Goal: Transaction & Acquisition: Subscribe to service/newsletter

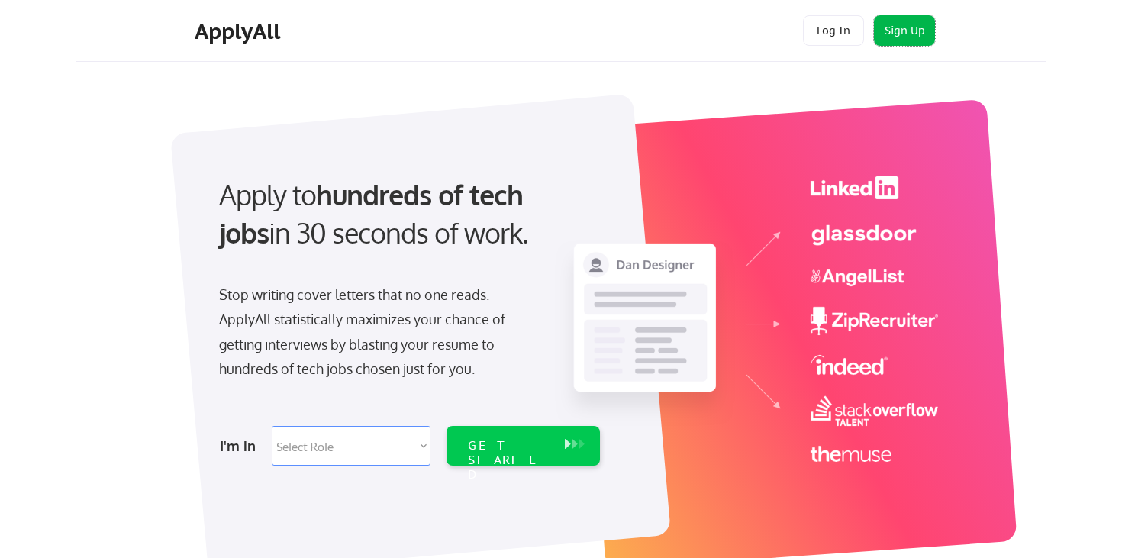
click at [887, 27] on button "Sign Up" at bounding box center [904, 30] width 61 height 31
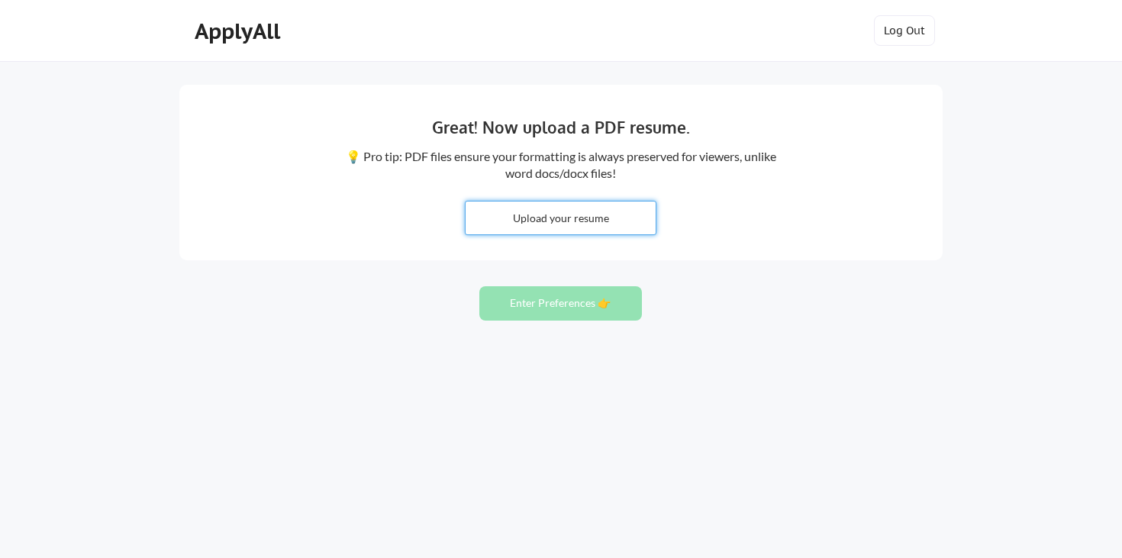
click at [551, 224] on input "file" at bounding box center [561, 218] width 190 height 33
type input "C:\fakepath\Scott Reid resume 04-25.pdf"
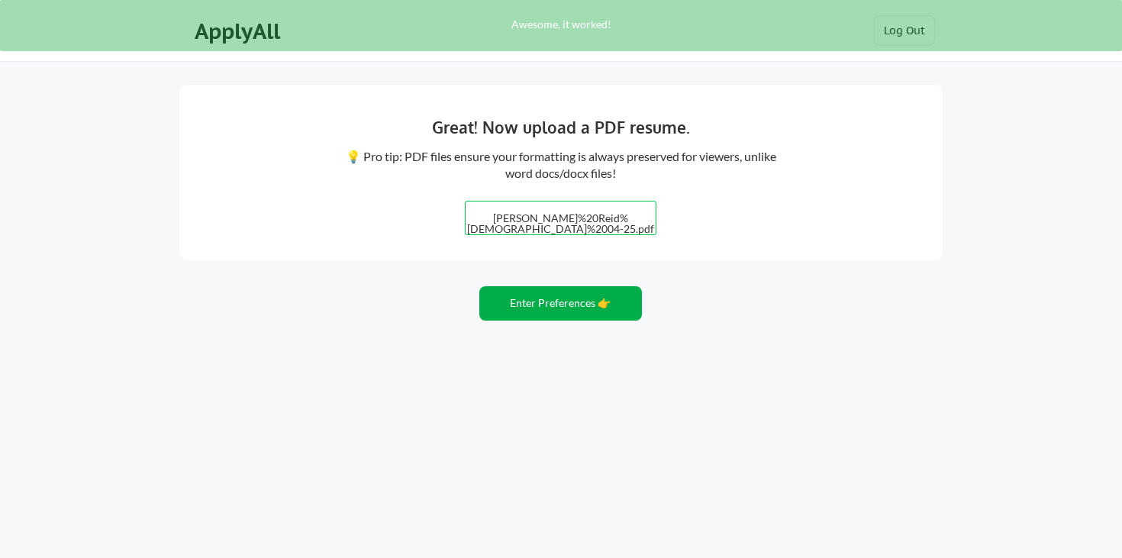
click at [569, 301] on button "Enter Preferences 👉" at bounding box center [560, 303] width 163 height 34
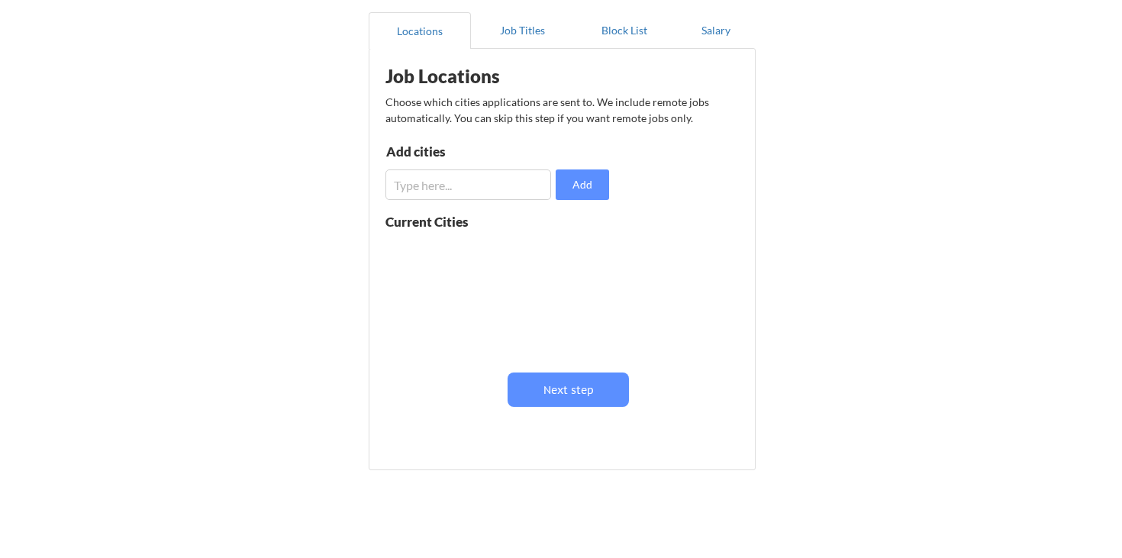
scroll to position [148, 0]
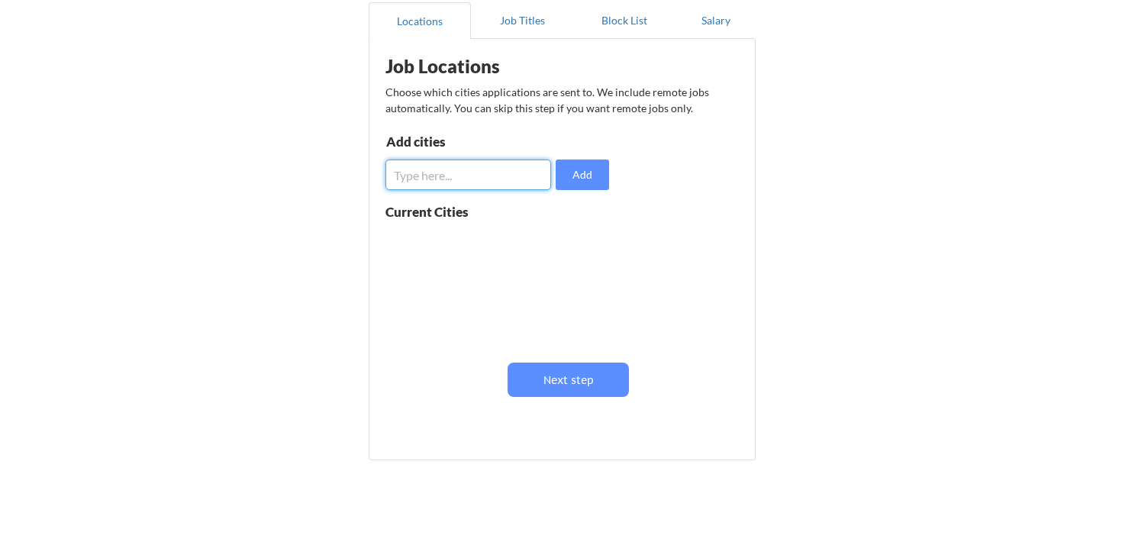
click at [432, 176] on input "input" at bounding box center [469, 175] width 166 height 31
type input "Atlanta"
click at [605, 175] on button "Add" at bounding box center [582, 175] width 53 height 31
click at [454, 172] on input "input" at bounding box center [469, 175] width 166 height 31
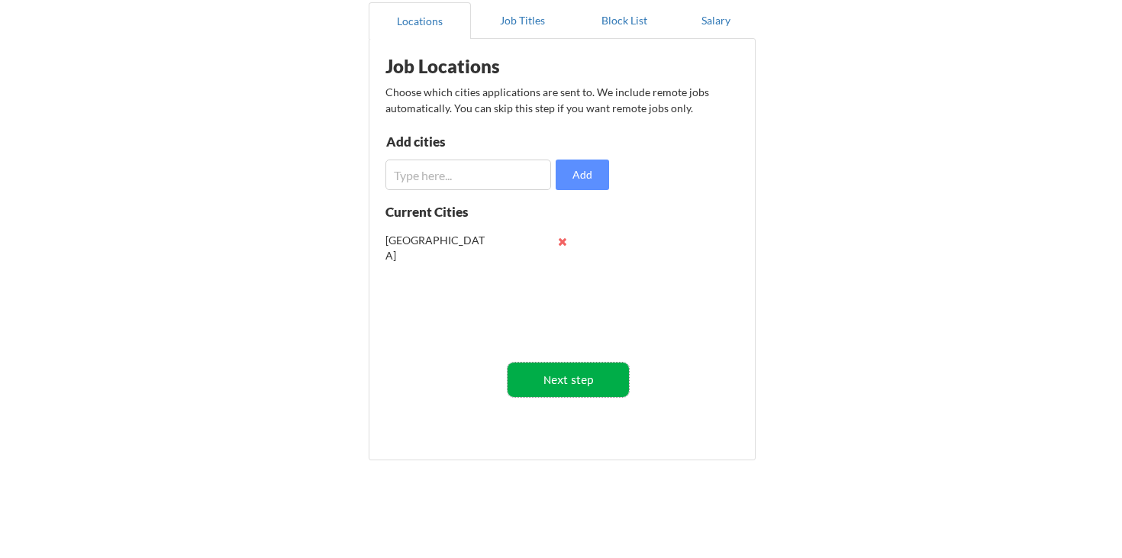
click at [576, 386] on button "Next step" at bounding box center [568, 380] width 121 height 34
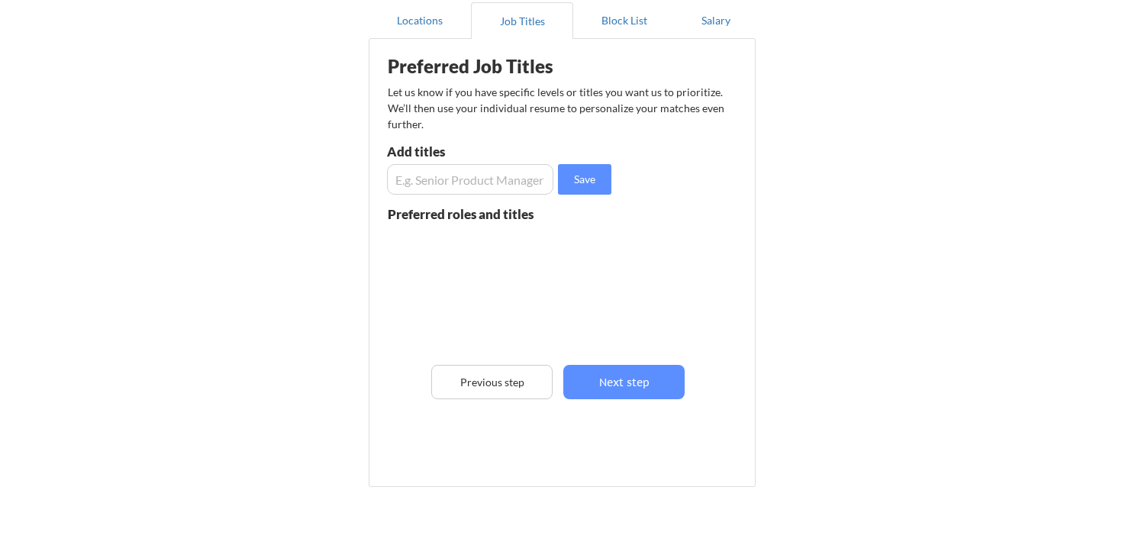
click at [473, 170] on input "input" at bounding box center [470, 179] width 166 height 31
type input "Web Manager"
click at [584, 184] on button "Save" at bounding box center [584, 179] width 53 height 31
click at [479, 176] on input "input" at bounding box center [470, 179] width 166 height 31
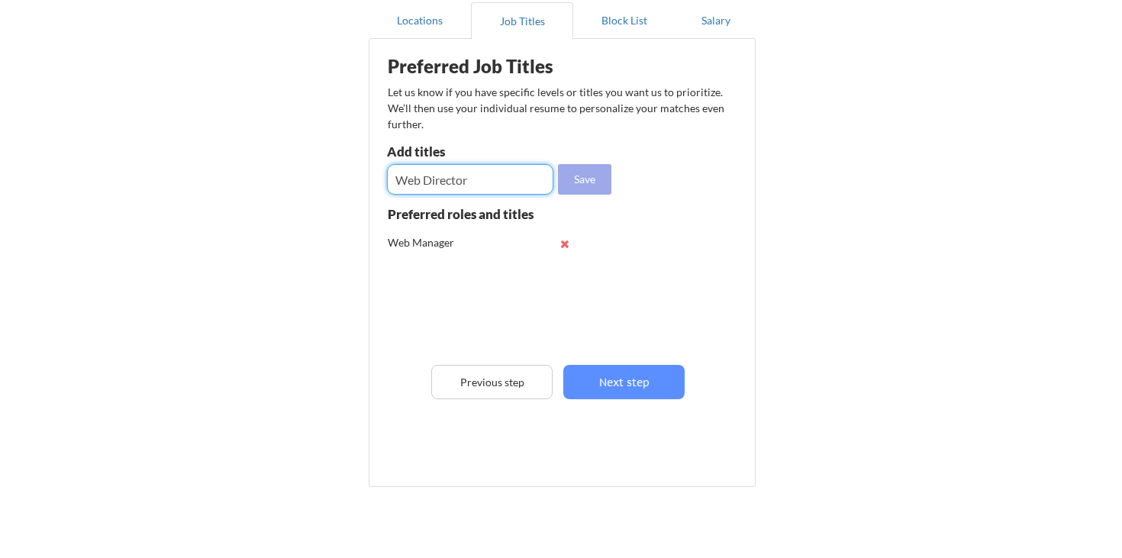
type input "Web Director"
click at [581, 189] on button "Save" at bounding box center [584, 179] width 53 height 31
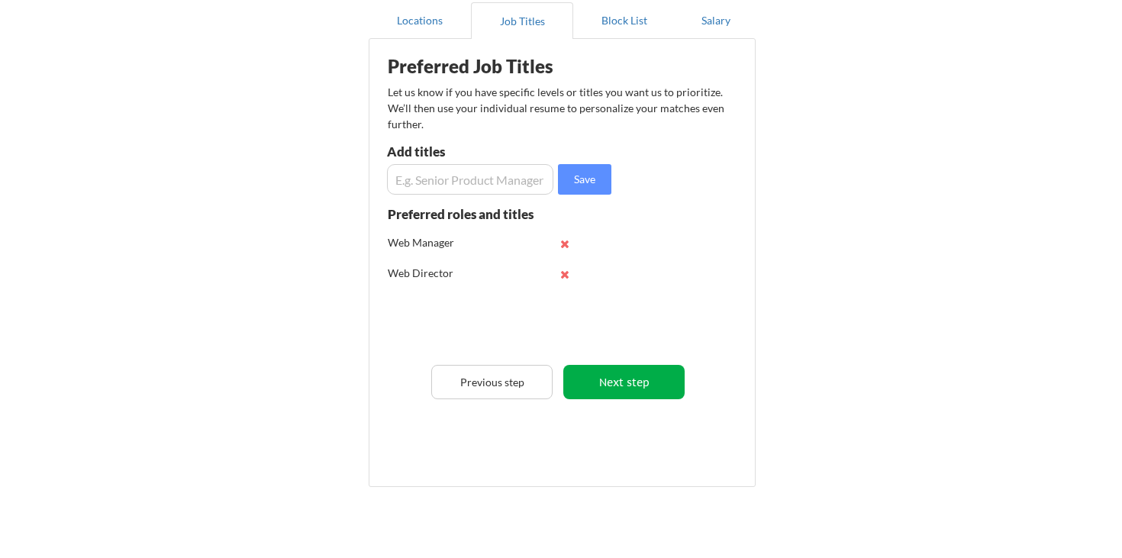
click at [640, 384] on button "Next step" at bounding box center [623, 382] width 121 height 34
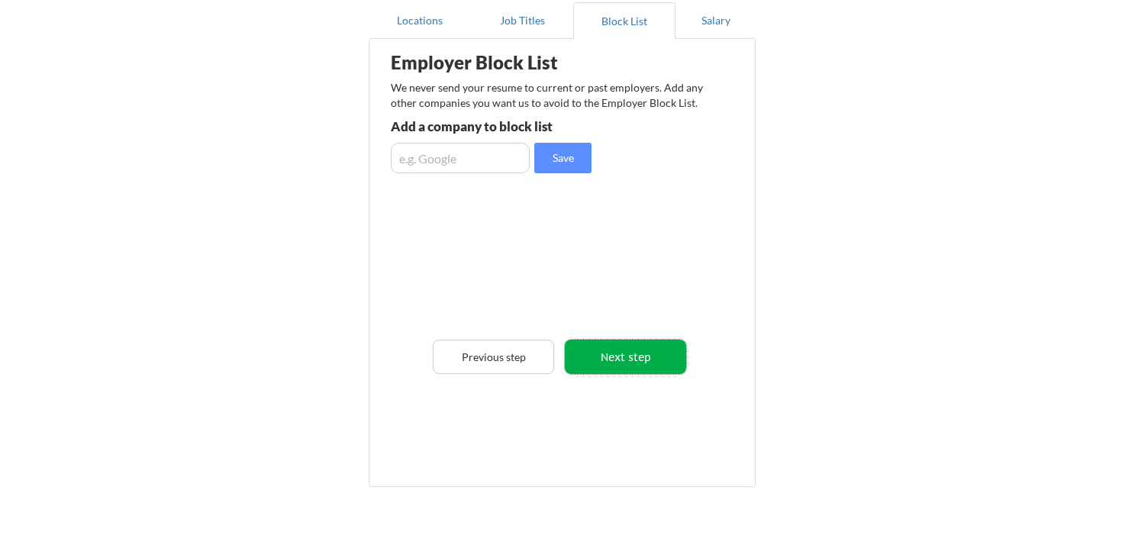
click at [634, 359] on button "Next step" at bounding box center [625, 357] width 121 height 34
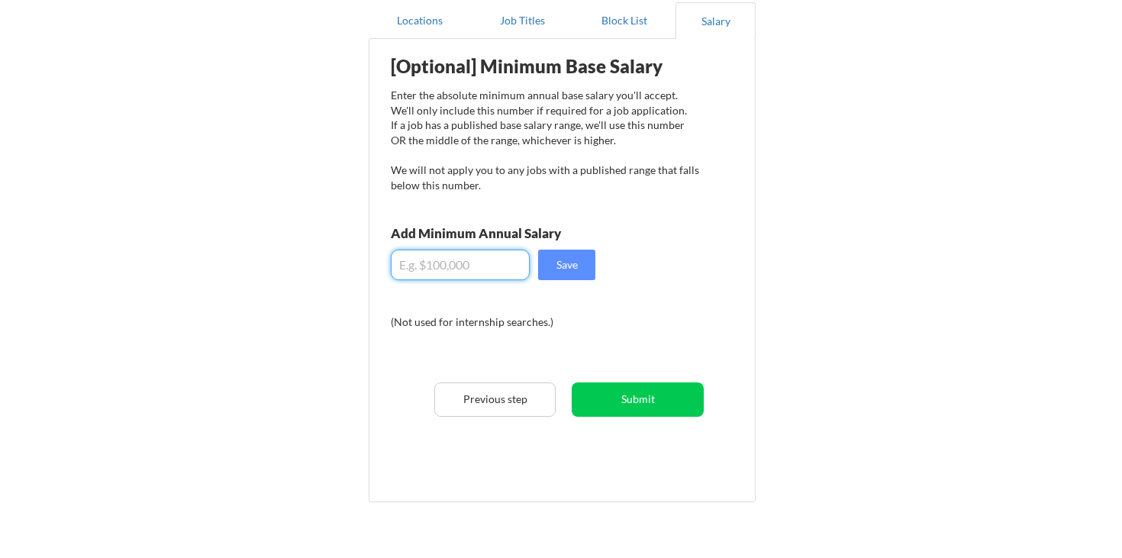
click at [428, 266] on input "input" at bounding box center [460, 265] width 139 height 31
type input "$100,000"
click at [583, 266] on button "Save" at bounding box center [566, 265] width 57 height 31
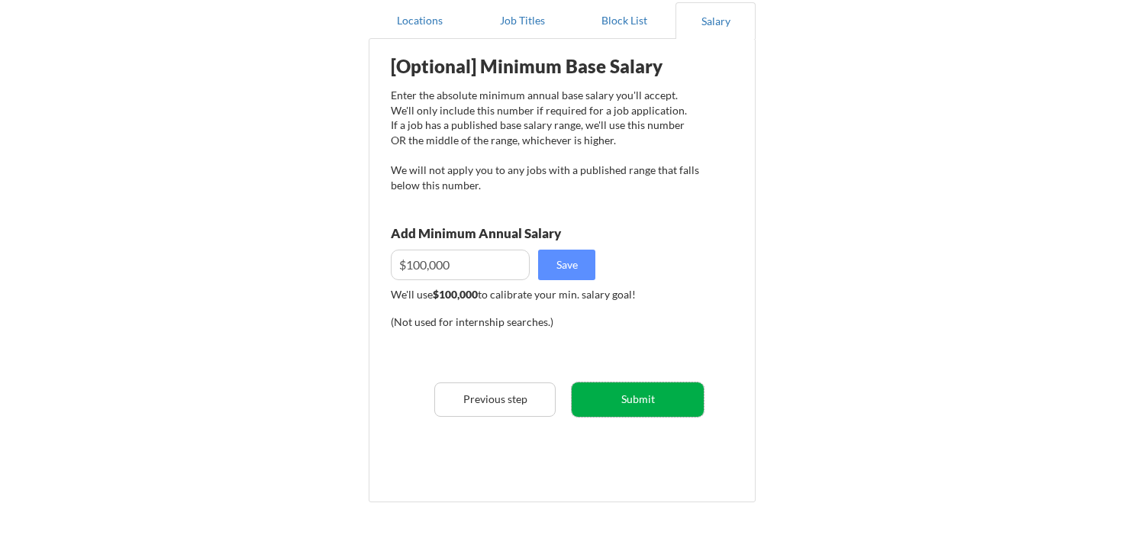
click at [643, 390] on button "Submit" at bounding box center [638, 399] width 132 height 34
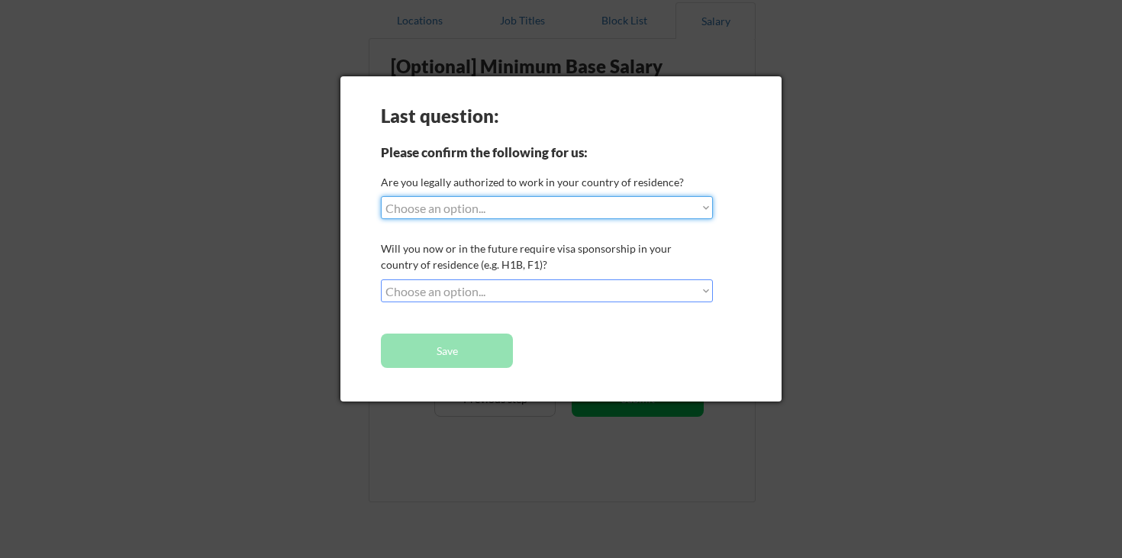
click at [473, 210] on select "Choose an option... Yes, I am a US Citizen Yes, I am a Canadian Citizen Yes, I …" at bounding box center [547, 207] width 332 height 23
select select ""yes__i_am_a_us_citizen""
click at [466, 290] on select "Choose an option... No, I will not need sponsorship Yes, I will need sponsorship" at bounding box center [547, 290] width 332 height 23
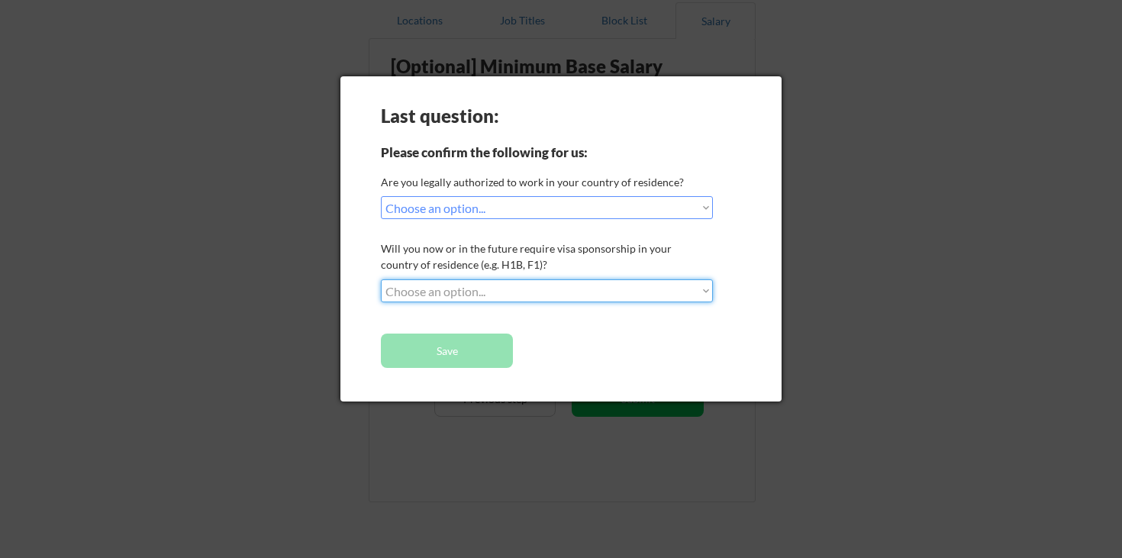
select select ""no__i_will_not_need_sponsorship""
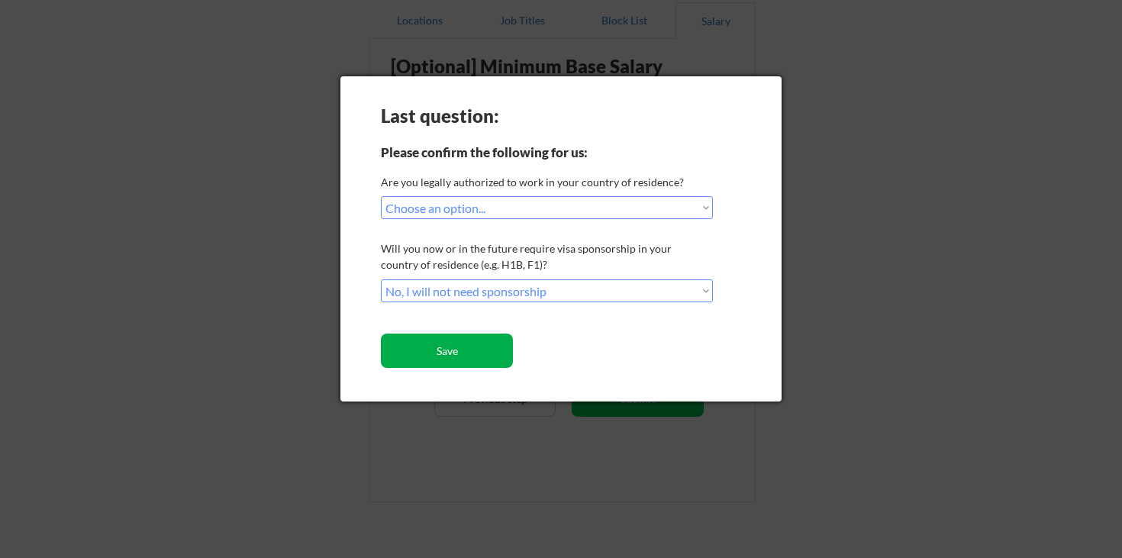
click at [454, 350] on button "Save" at bounding box center [447, 351] width 132 height 34
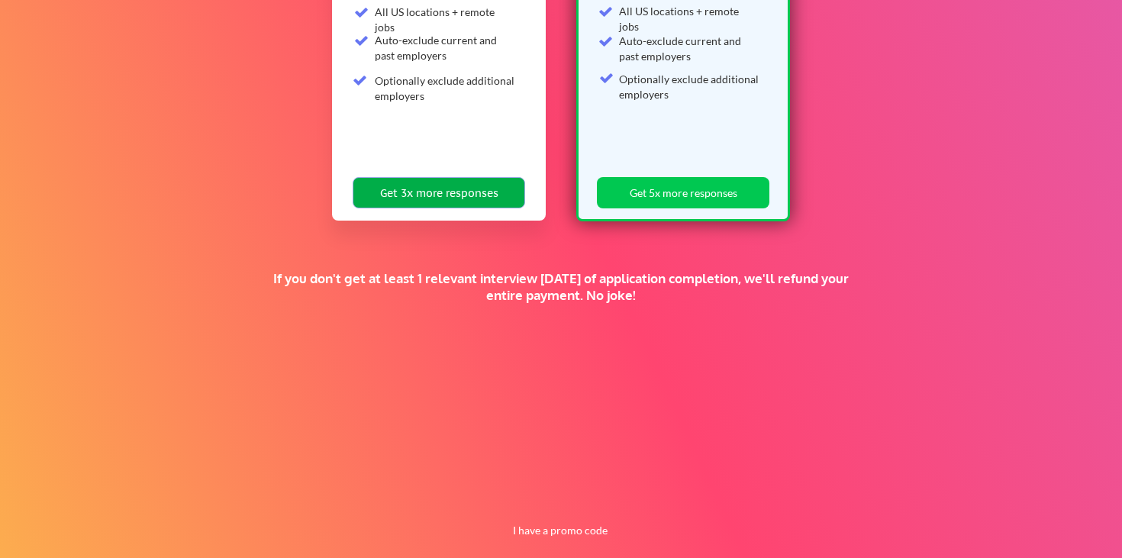
scroll to position [318, 0]
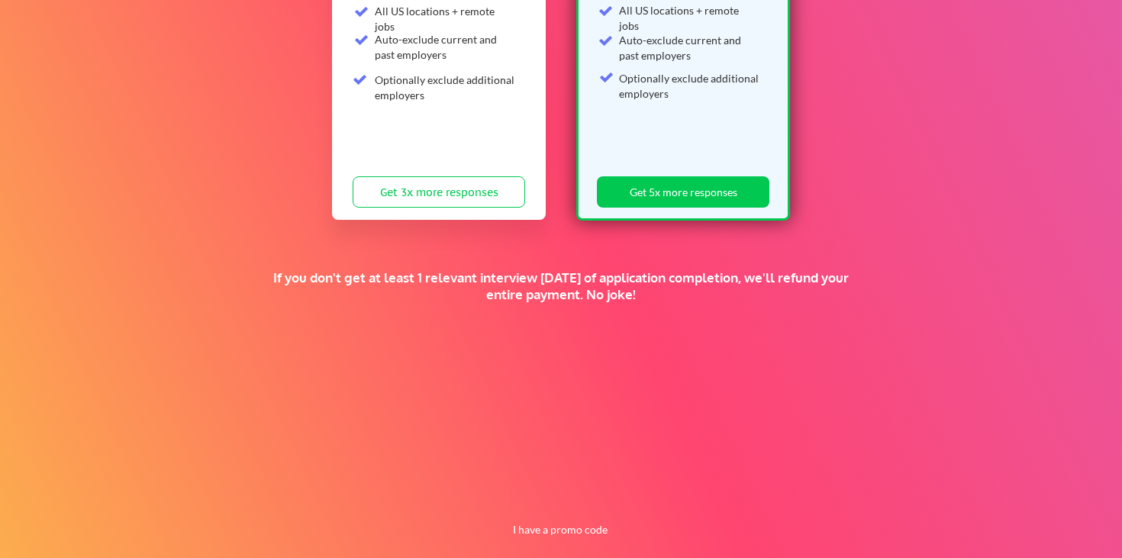
click at [624, 300] on div "If you don't get at least 1 relevant interview within 1 month of application co…" at bounding box center [561, 286] width 592 height 34
click at [566, 526] on button "I have a promo code" at bounding box center [561, 530] width 112 height 18
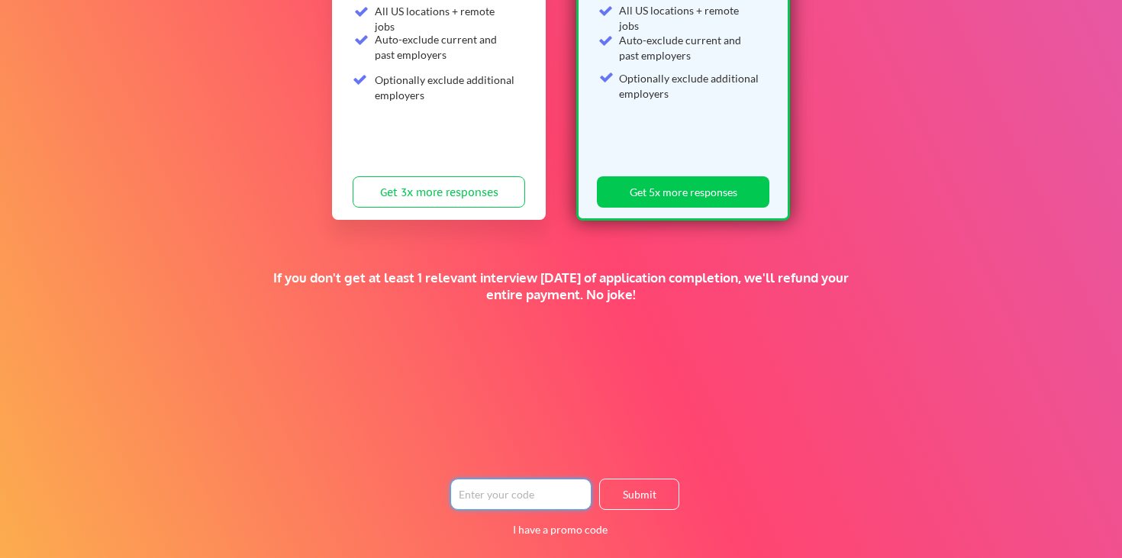
click at [527, 502] on input "input" at bounding box center [520, 494] width 141 height 31
paste input "TIMEISMONEY"
type input "TIMEISMONEY"
click at [631, 495] on button "Submit" at bounding box center [639, 494] width 80 height 31
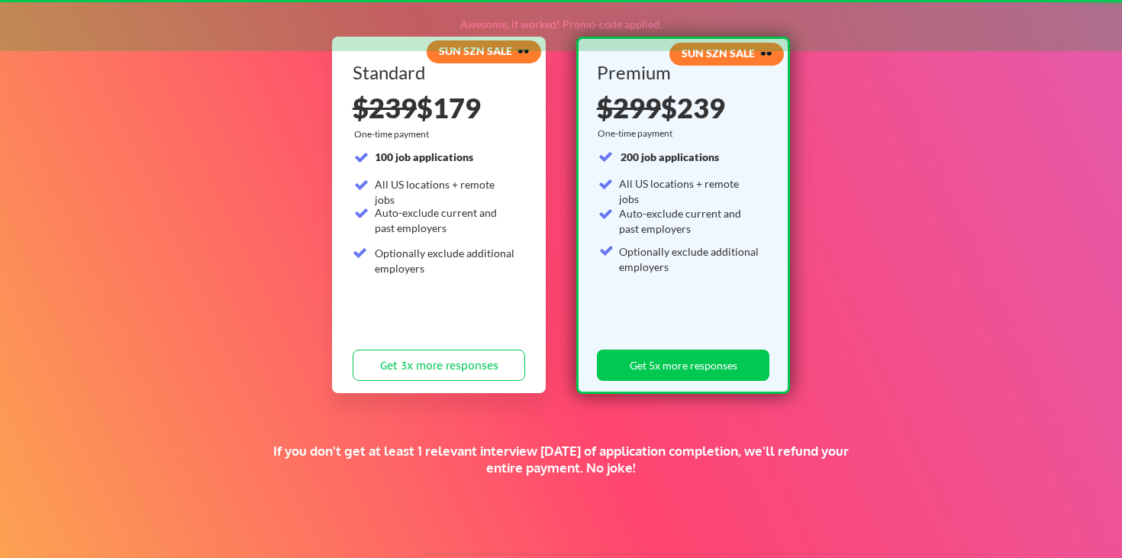
scroll to position [106, 0]
